Goal: Find specific page/section: Find specific page/section

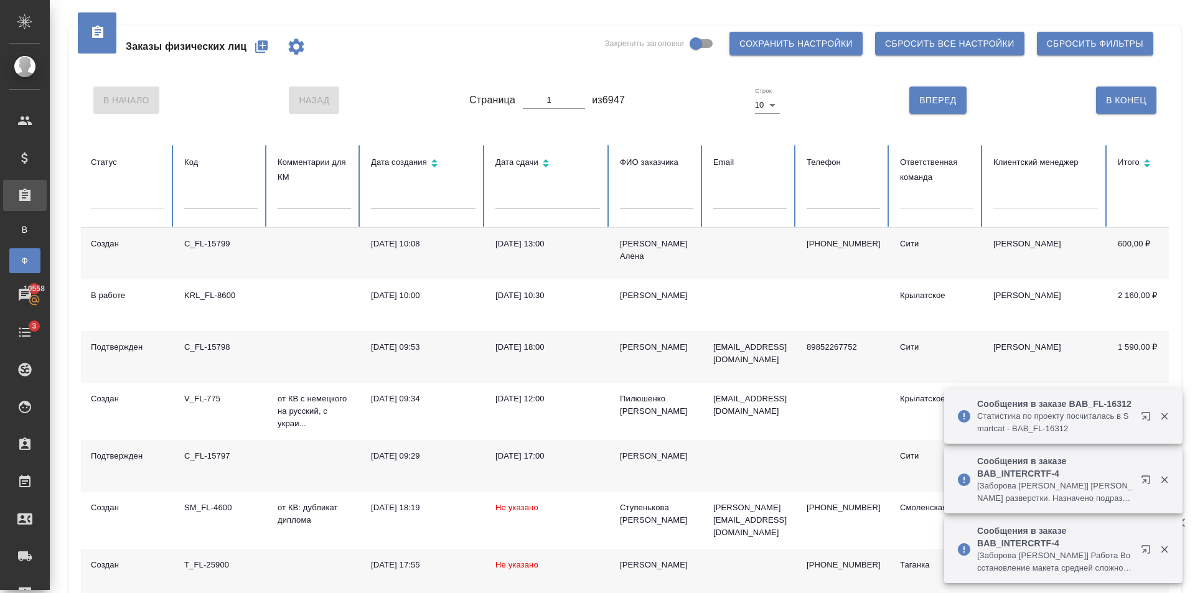
click at [259, 55] on button "button" at bounding box center [261, 47] width 30 height 30
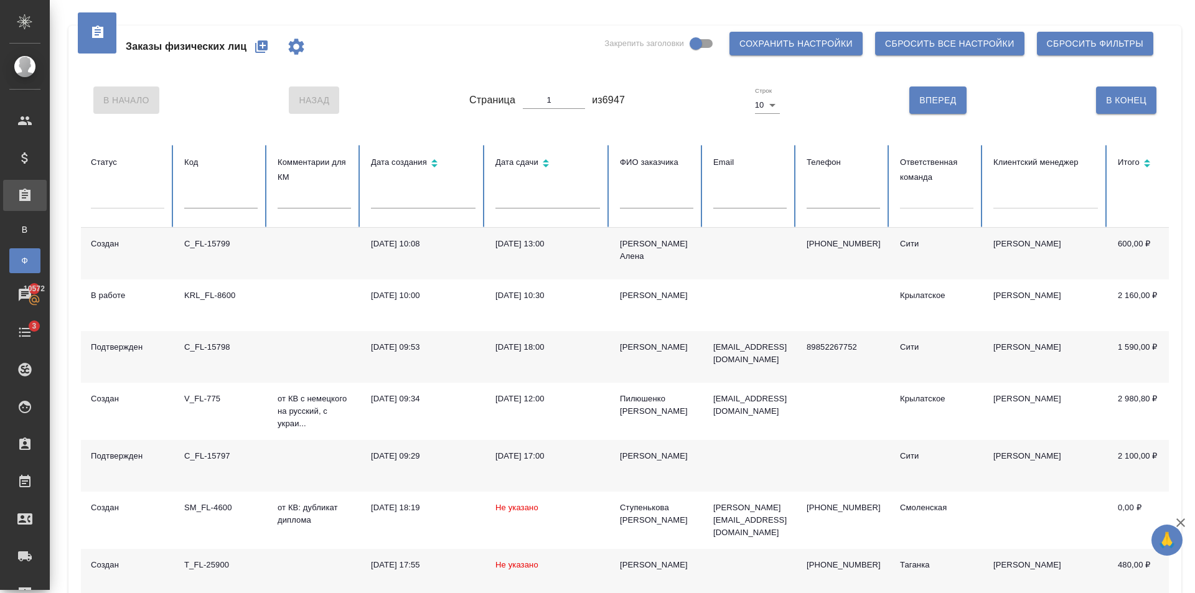
drag, startPoint x: 895, startPoint y: 183, endPoint x: 906, endPoint y: 189, distance: 12.0
click at [899, 187] on th "Ответственная команда" at bounding box center [936, 186] width 93 height 83
click at [914, 195] on div at bounding box center [936, 196] width 73 height 18
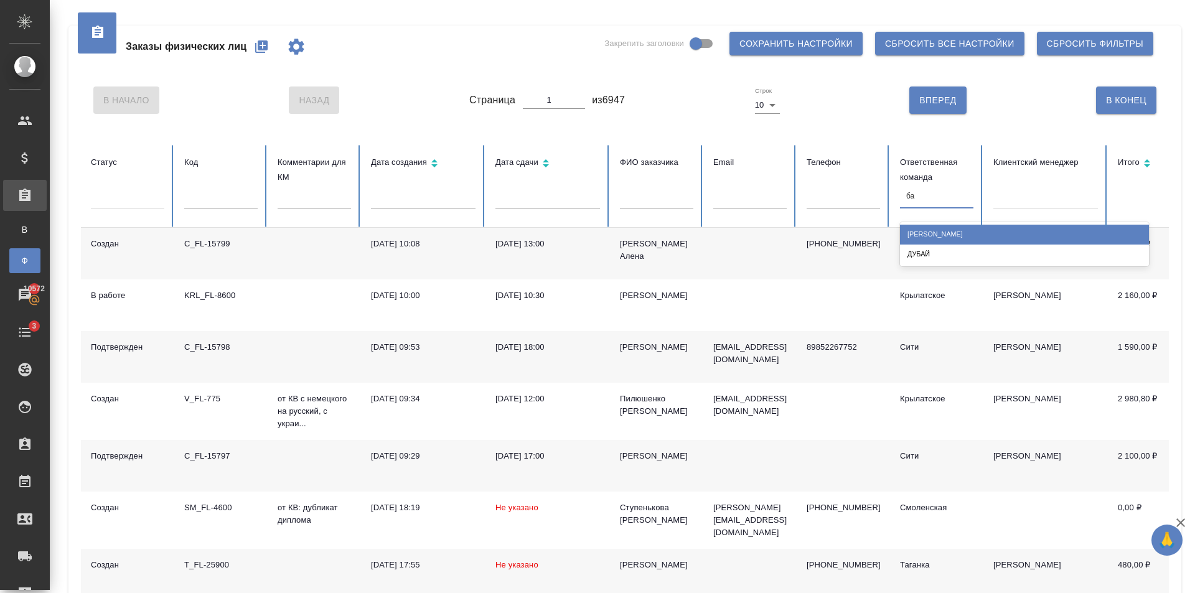
type input "баб"
click at [927, 236] on div "[PERSON_NAME]" at bounding box center [1024, 234] width 249 height 19
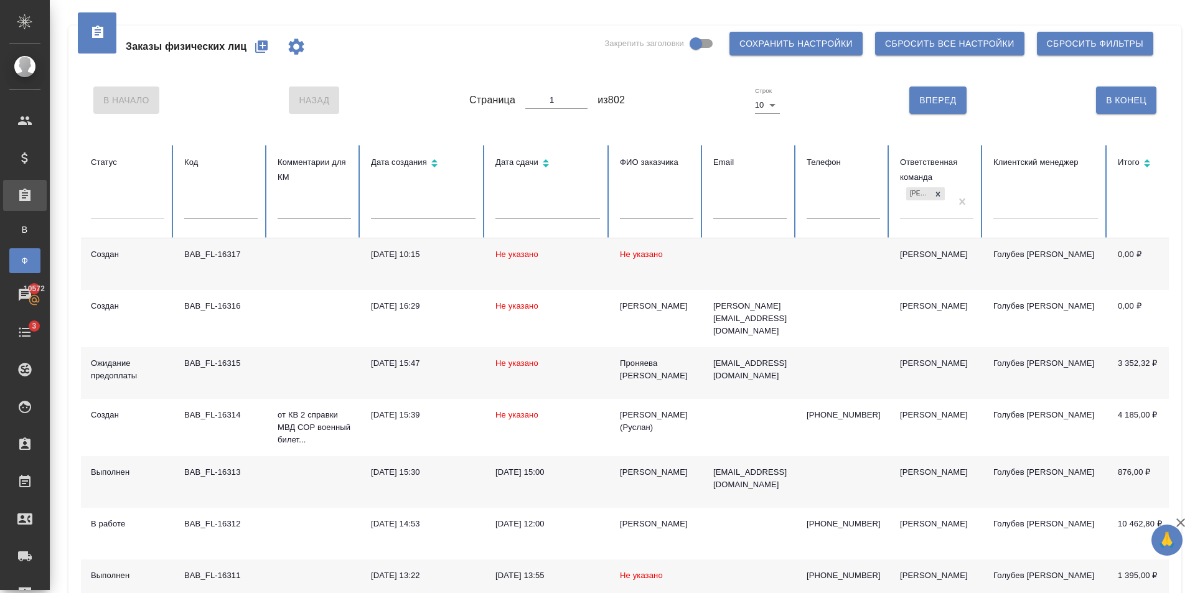
click at [907, 365] on td "[PERSON_NAME]" at bounding box center [936, 373] width 93 height 52
click at [261, 44] on icon "button" at bounding box center [261, 46] width 12 height 12
click at [256, 45] on icon "button" at bounding box center [261, 46] width 12 height 12
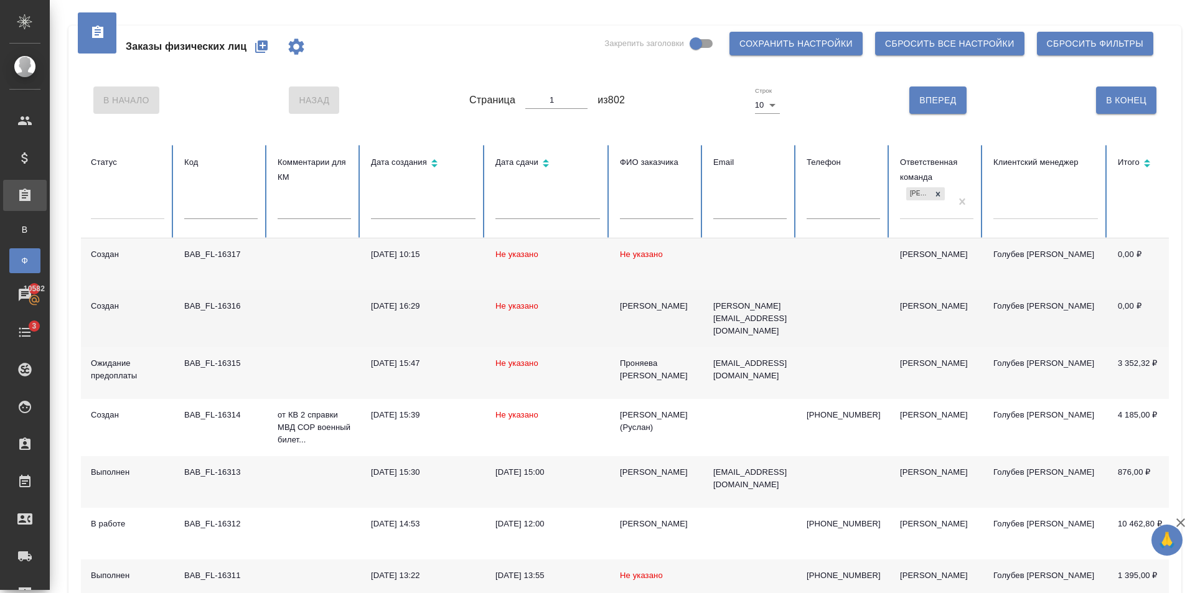
click at [753, 311] on p "[PERSON_NAME][EMAIL_ADDRESS][DOMAIN_NAME]" at bounding box center [749, 318] width 73 height 37
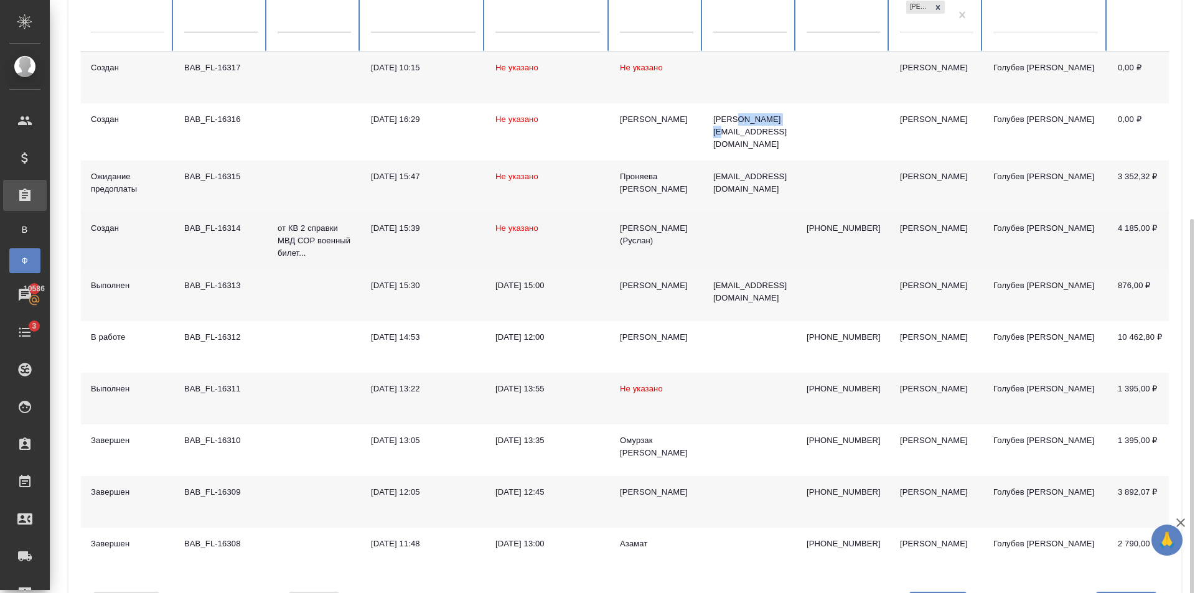
scroll to position [237, 0]
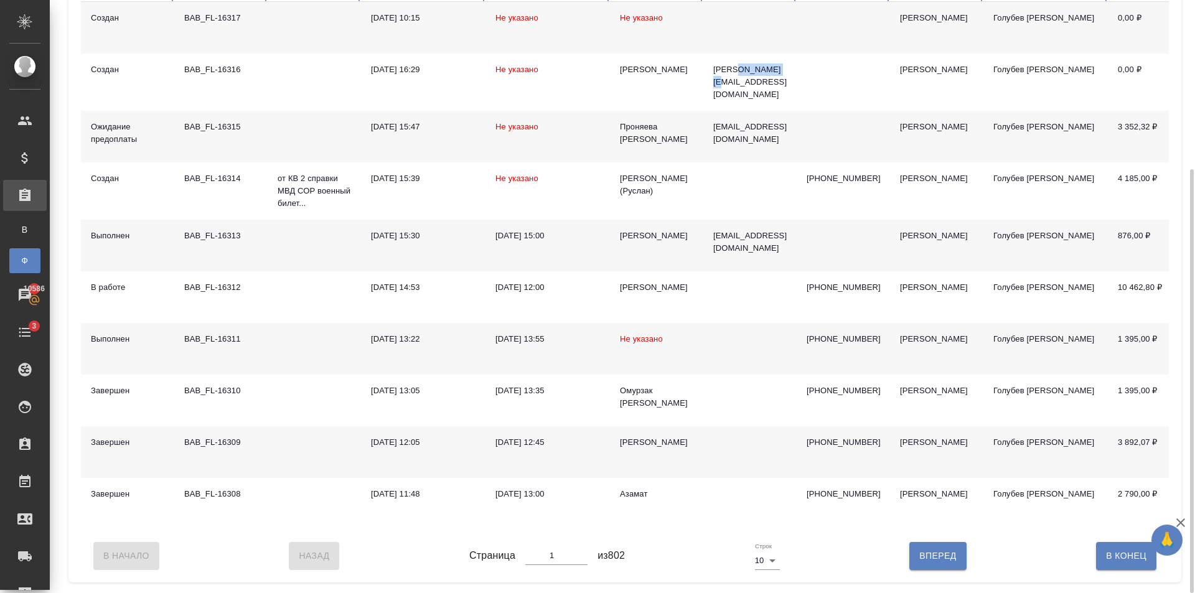
click at [923, 564] on span "Вперед" at bounding box center [937, 556] width 37 height 16
type input "2"
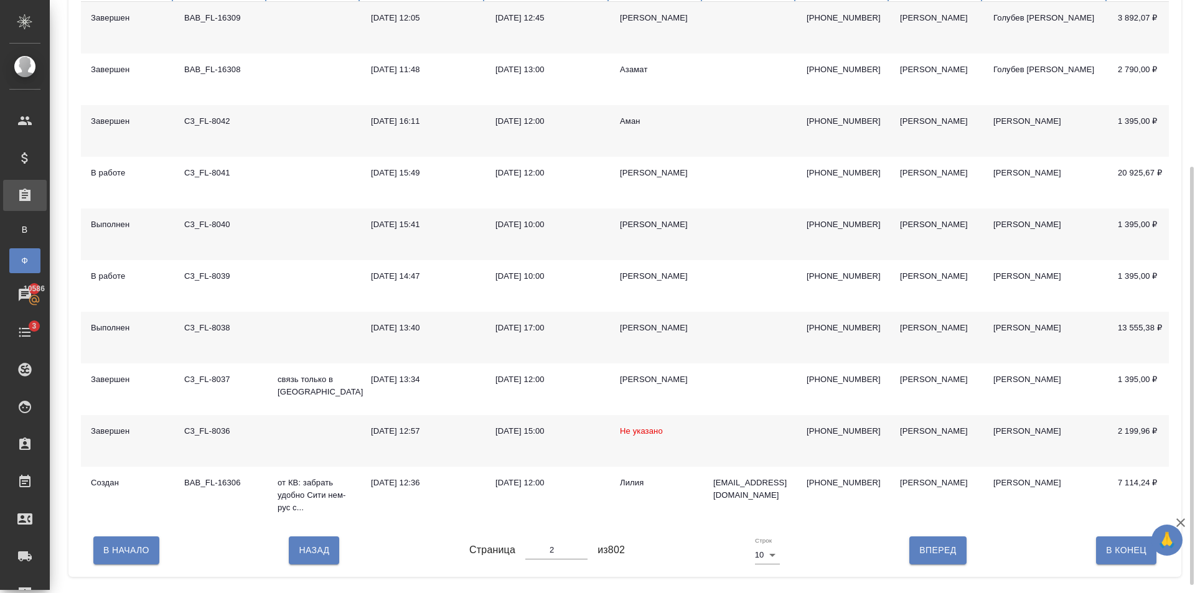
click at [926, 558] on span "Вперед" at bounding box center [937, 551] width 37 height 16
type input "3"
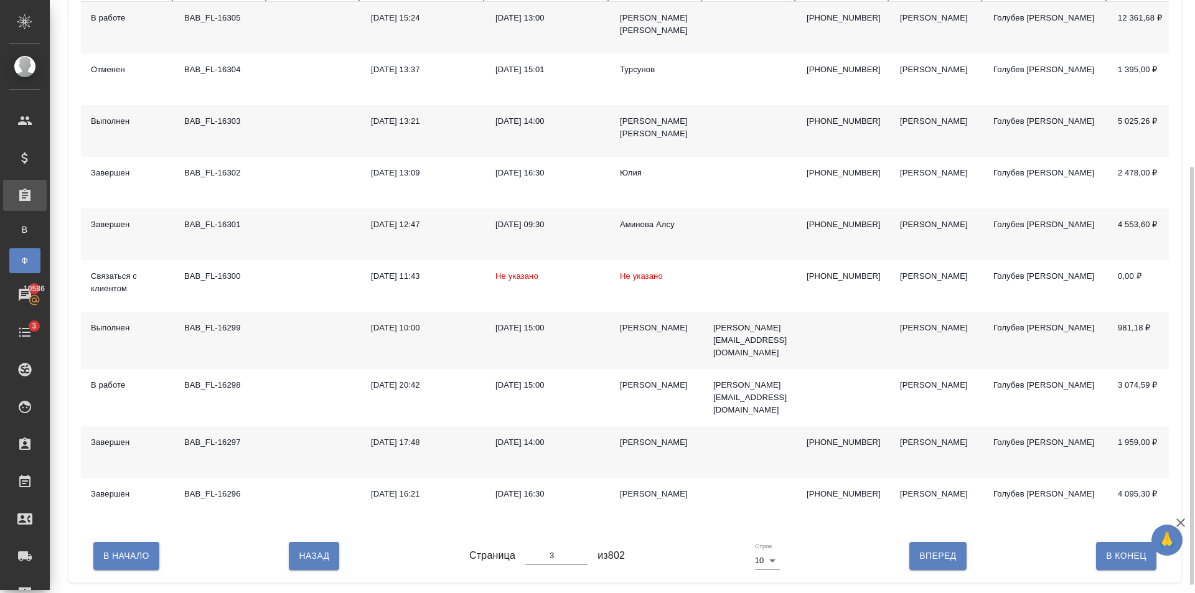
scroll to position [174, 0]
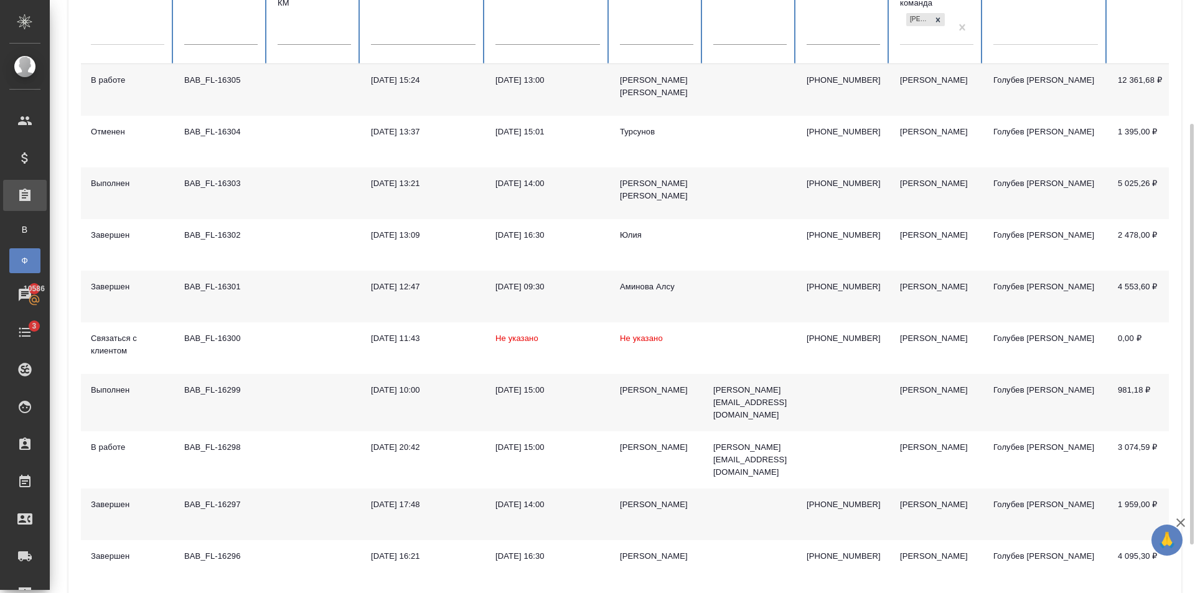
click at [586, 214] on td "[DATE] 14:00" at bounding box center [548, 193] width 124 height 52
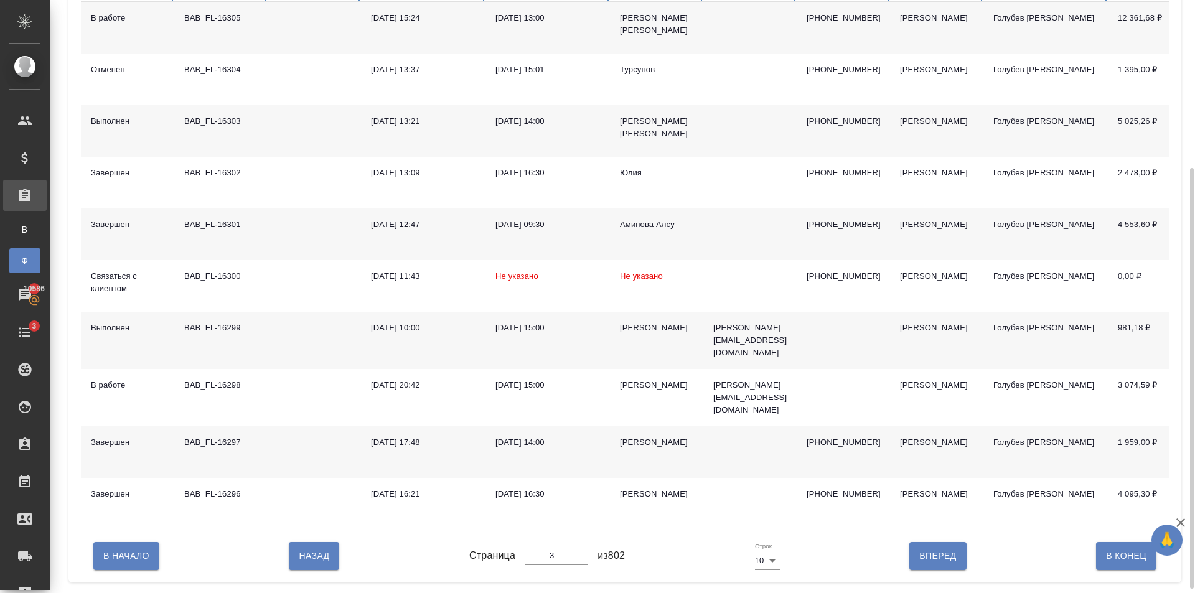
click at [962, 570] on button "Вперед" at bounding box center [937, 555] width 57 height 27
type input "4"
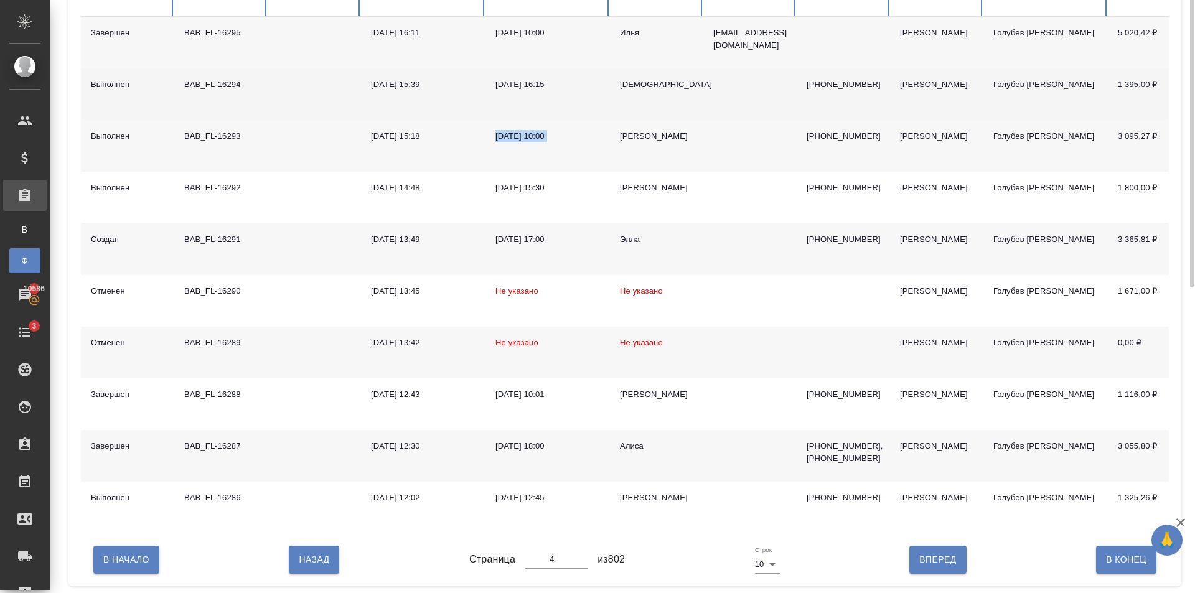
scroll to position [50, 0]
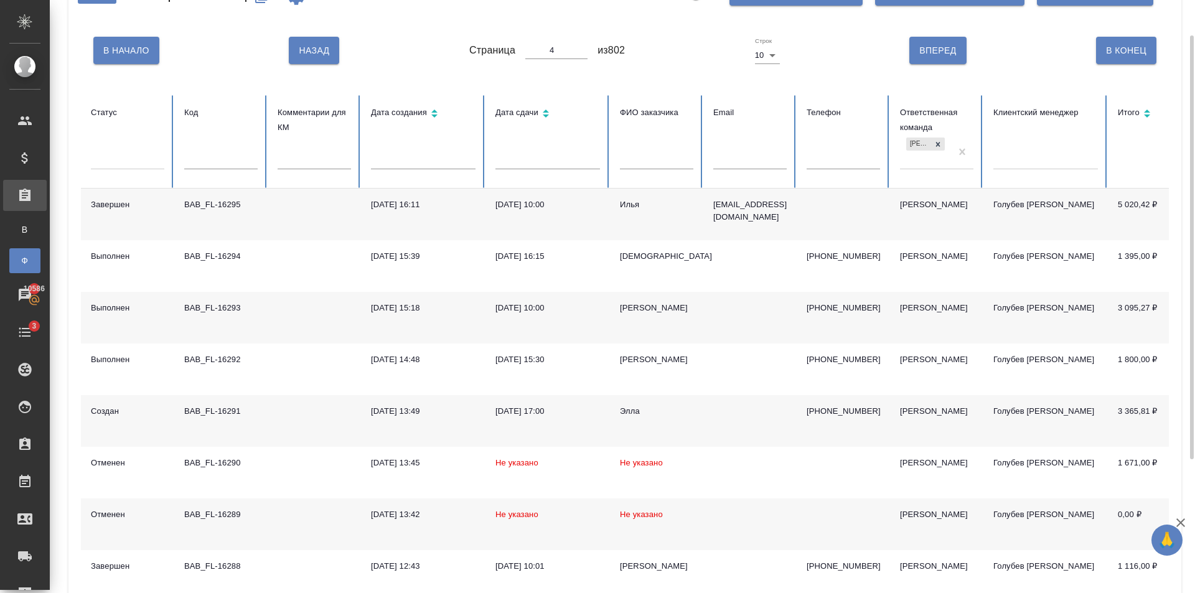
click at [671, 140] on th "ФИО заказчика" at bounding box center [656, 141] width 93 height 93
click at [671, 158] on input "text" at bounding box center [656, 160] width 73 height 17
type input "[PERSON_NAME]"
type input "1"
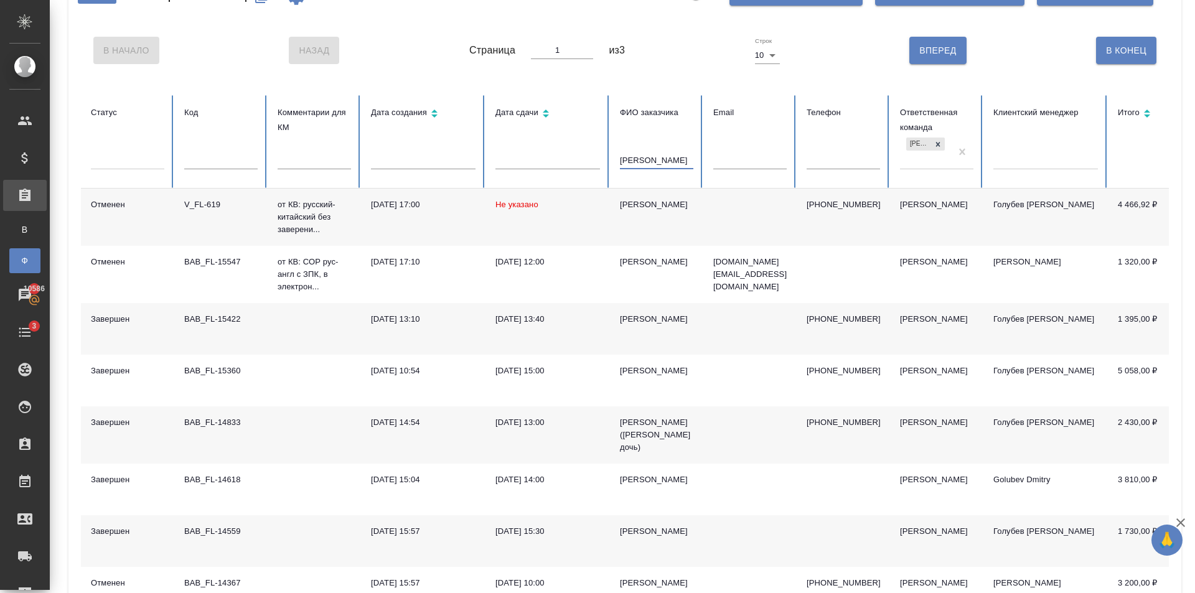
type input "[PERSON_NAME]"
click at [665, 210] on div "[PERSON_NAME]" at bounding box center [656, 205] width 73 height 12
click at [684, 342] on td "[PERSON_NAME]" at bounding box center [656, 329] width 93 height 52
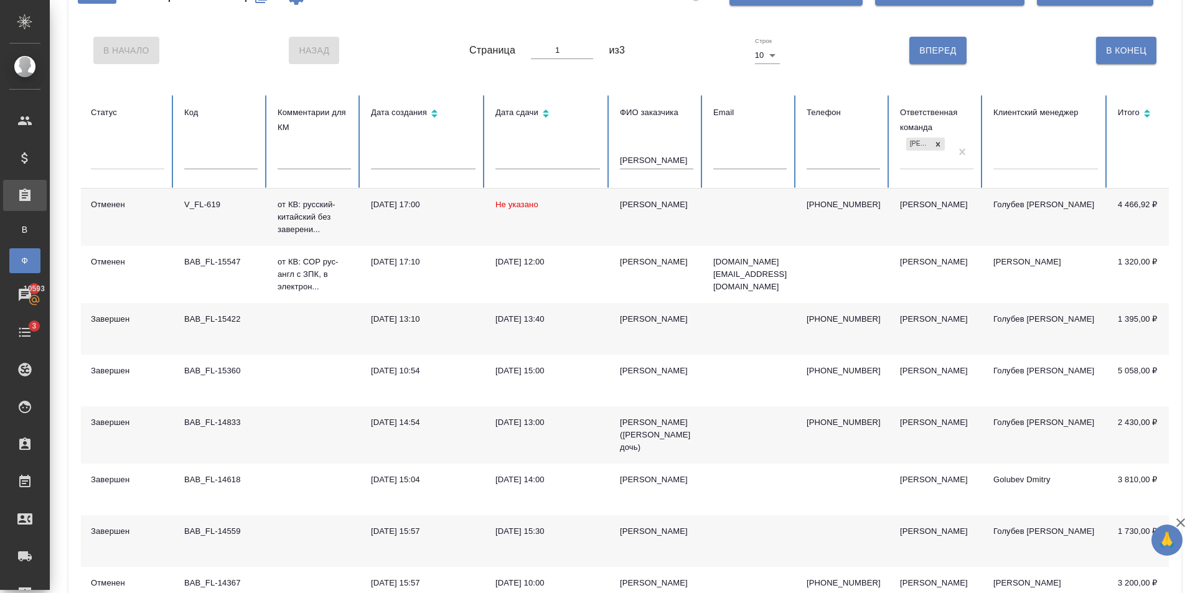
drag, startPoint x: 671, startPoint y: 162, endPoint x: 571, endPoint y: 165, distance: 100.3
click at [576, 162] on tr "Статус Код Комментарии для КМ Дата создания Дата сдачи ФИО заказчика [PERSON_NA…" at bounding box center [781, 141] width 1401 height 93
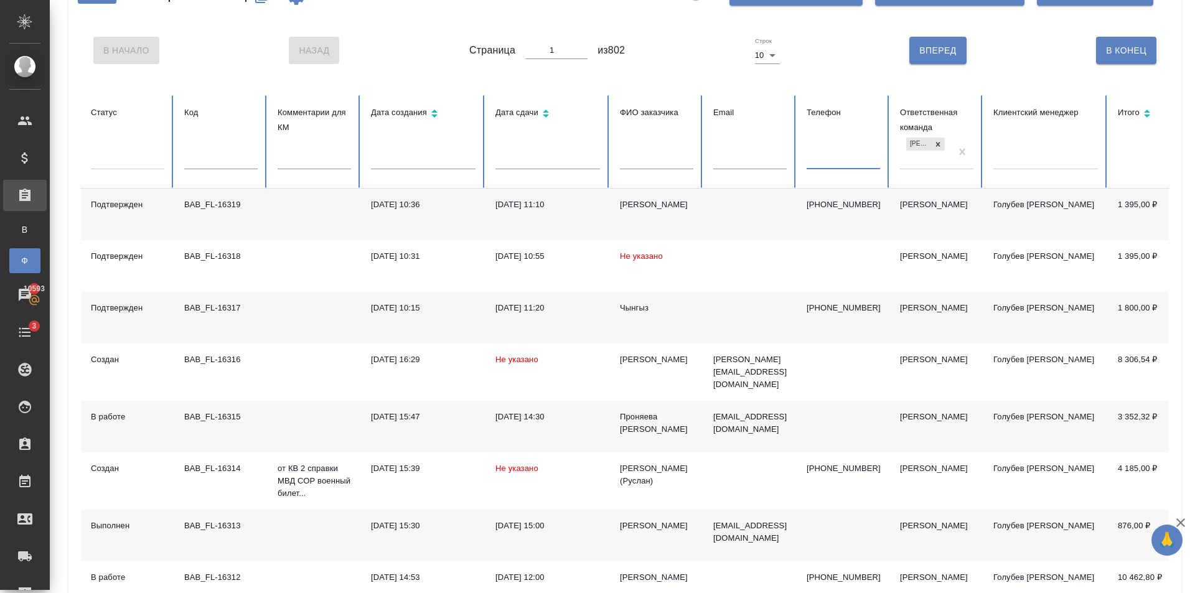
click at [839, 152] on input "text" at bounding box center [843, 160] width 73 height 17
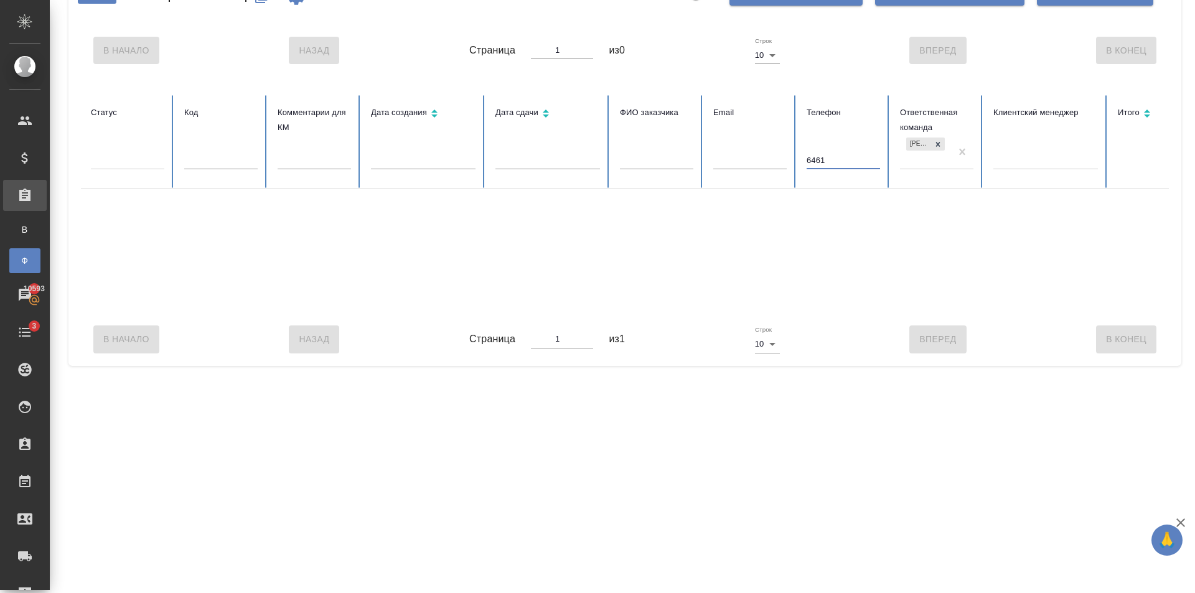
drag, startPoint x: 838, startPoint y: 154, endPoint x: 972, endPoint y: 221, distance: 150.0
click at [810, 157] on input "6461" at bounding box center [843, 160] width 73 height 17
type input "6"
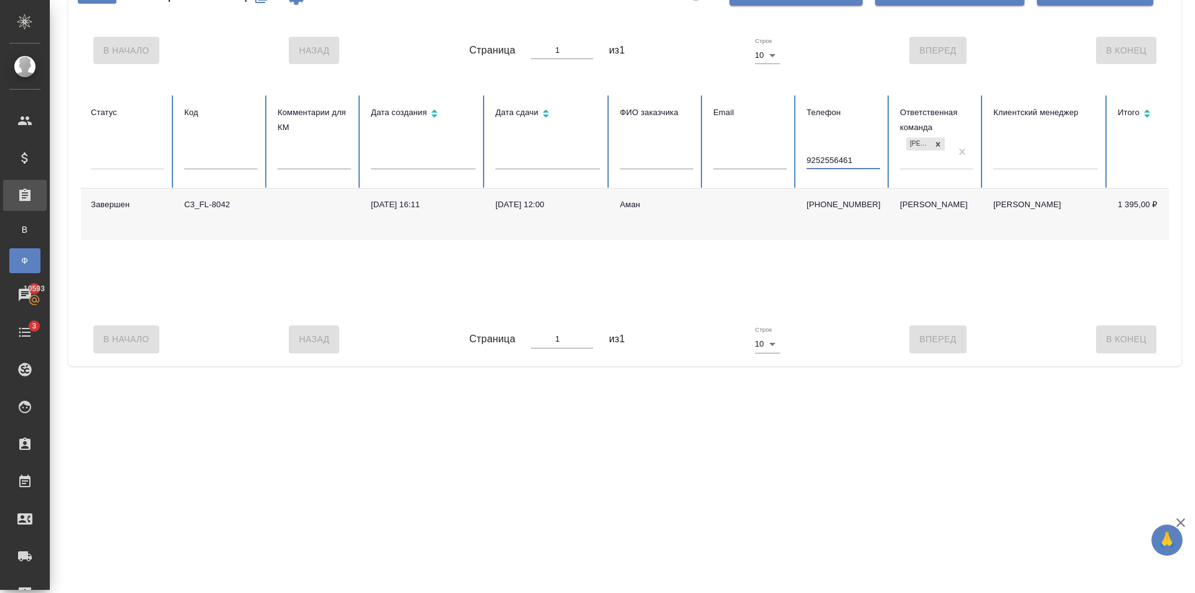
type input "9252556461"
click at [908, 218] on td "[PERSON_NAME]" at bounding box center [936, 215] width 93 height 52
